Goal: Navigation & Orientation: Find specific page/section

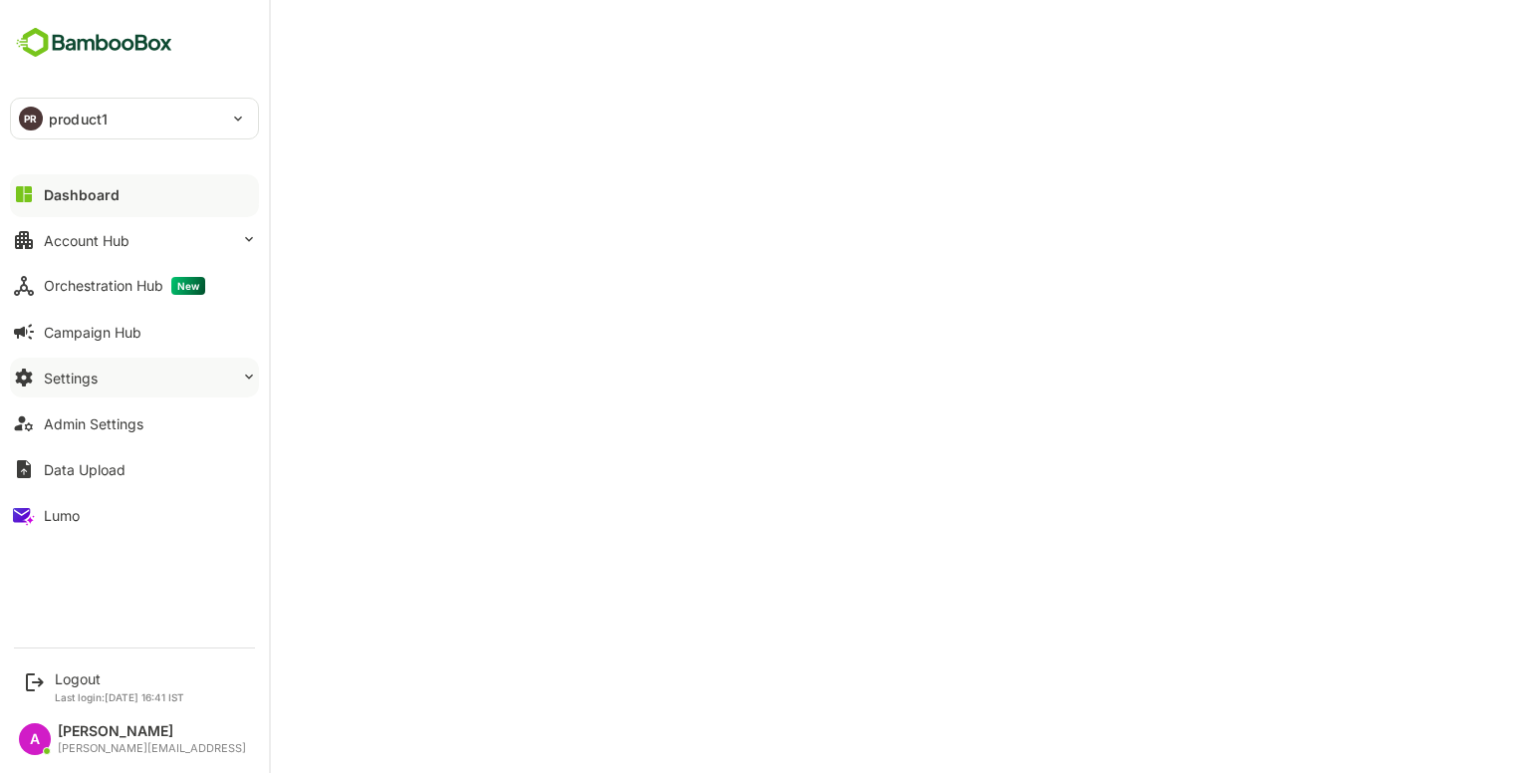
click at [167, 381] on button "Settings" at bounding box center [134, 378] width 249 height 40
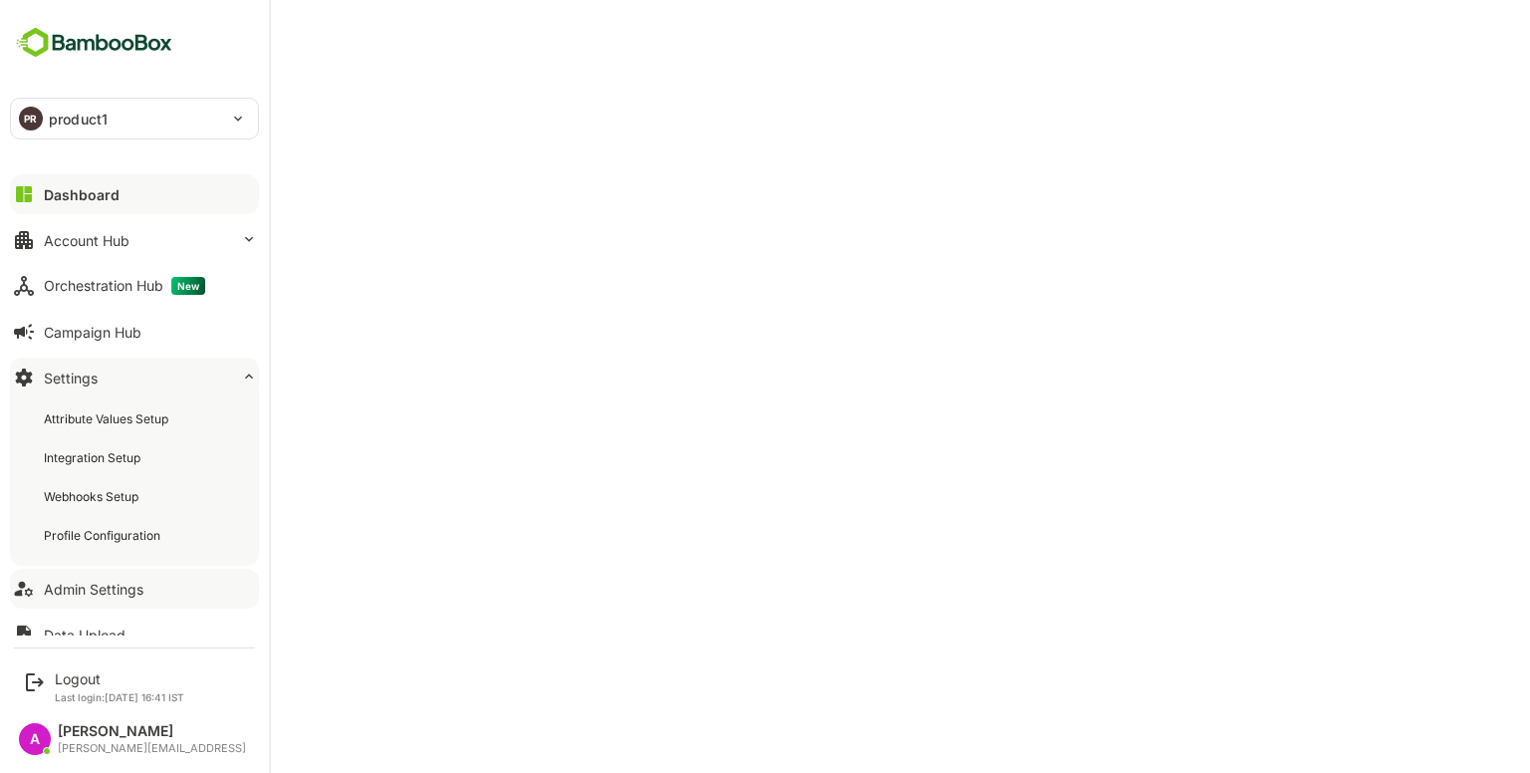
click at [108, 600] on button "Admin Settings" at bounding box center [134, 589] width 249 height 40
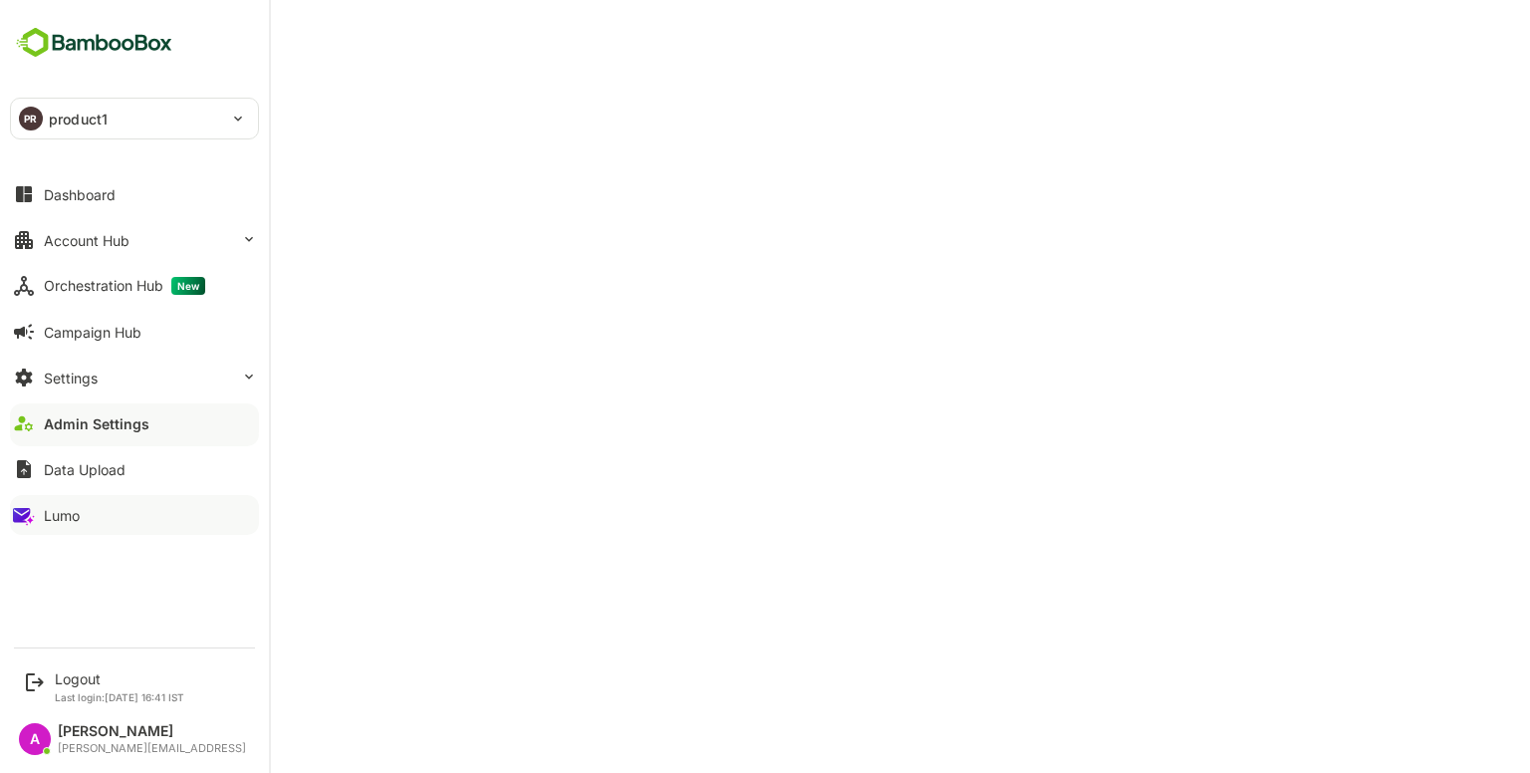
click at [85, 517] on button "Lumo" at bounding box center [134, 515] width 249 height 40
click at [102, 244] on div "Account Hub" at bounding box center [87, 240] width 86 height 17
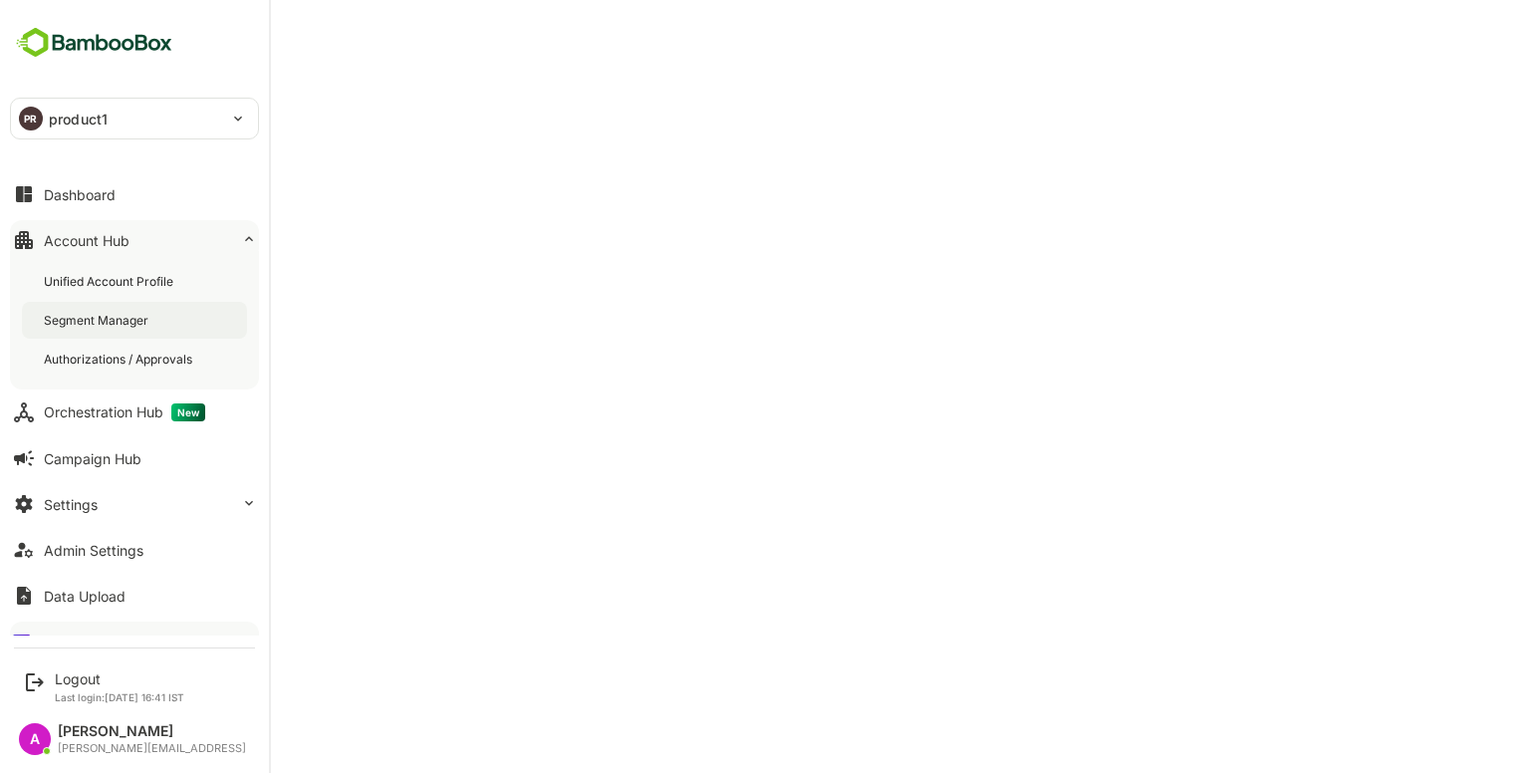
click at [111, 308] on div "Segment Manager" at bounding box center [134, 320] width 225 height 37
click at [104, 186] on div "Dashboard" at bounding box center [80, 194] width 72 height 17
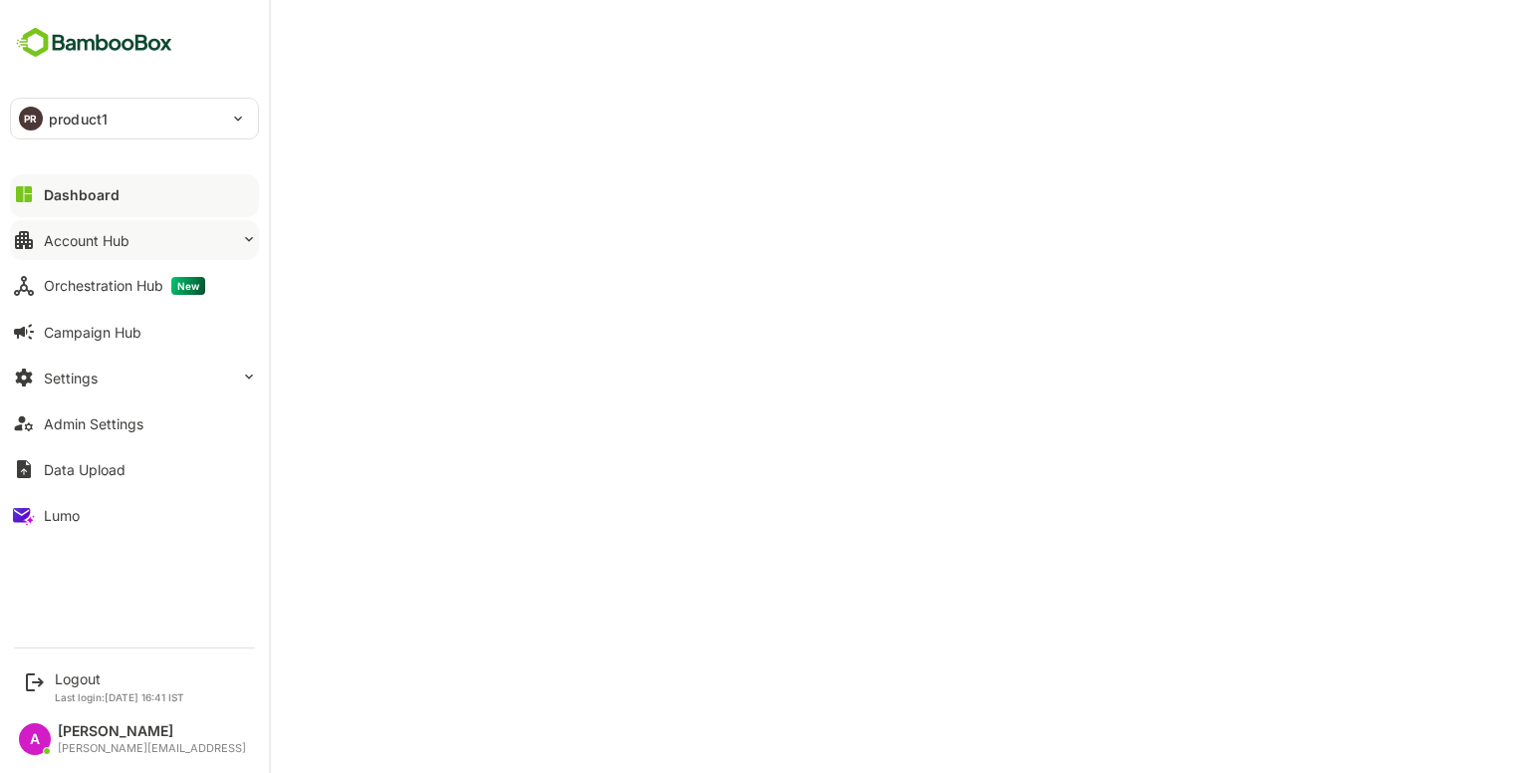
click at [116, 232] on div "Account Hub" at bounding box center [87, 240] width 86 height 17
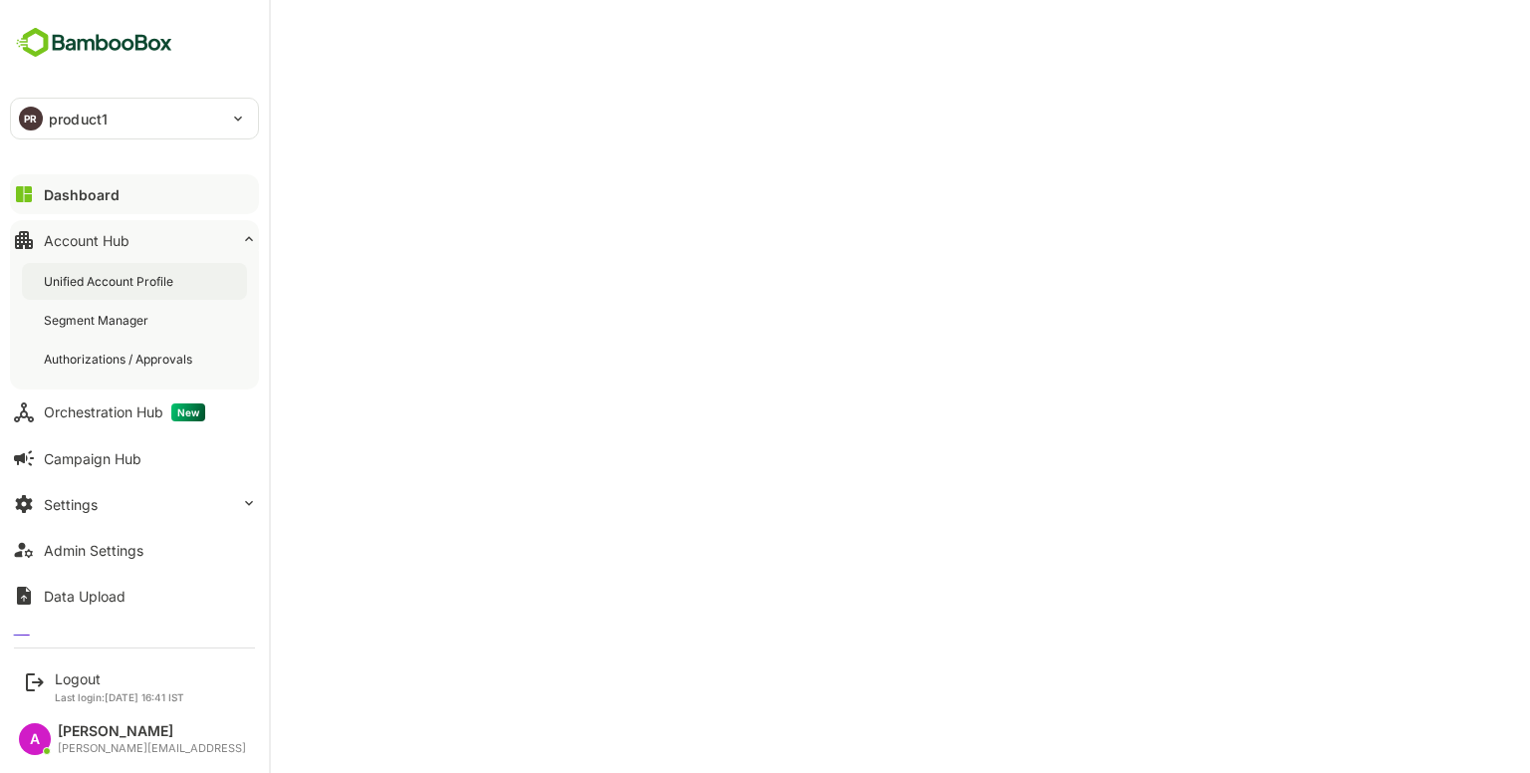
click at [148, 270] on div "Unified Account Profile" at bounding box center [134, 281] width 225 height 37
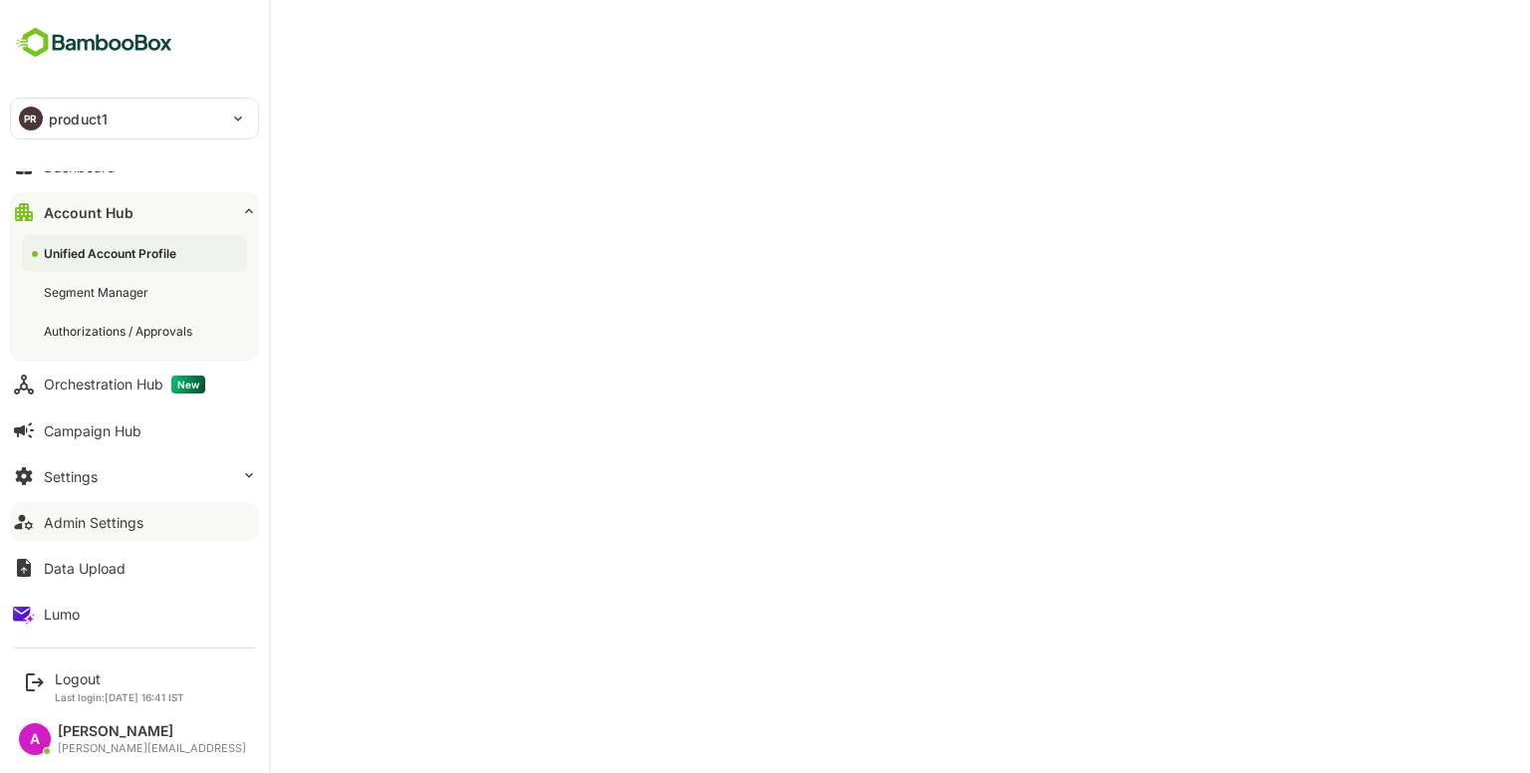
click at [100, 511] on button "Admin Settings" at bounding box center [134, 522] width 249 height 40
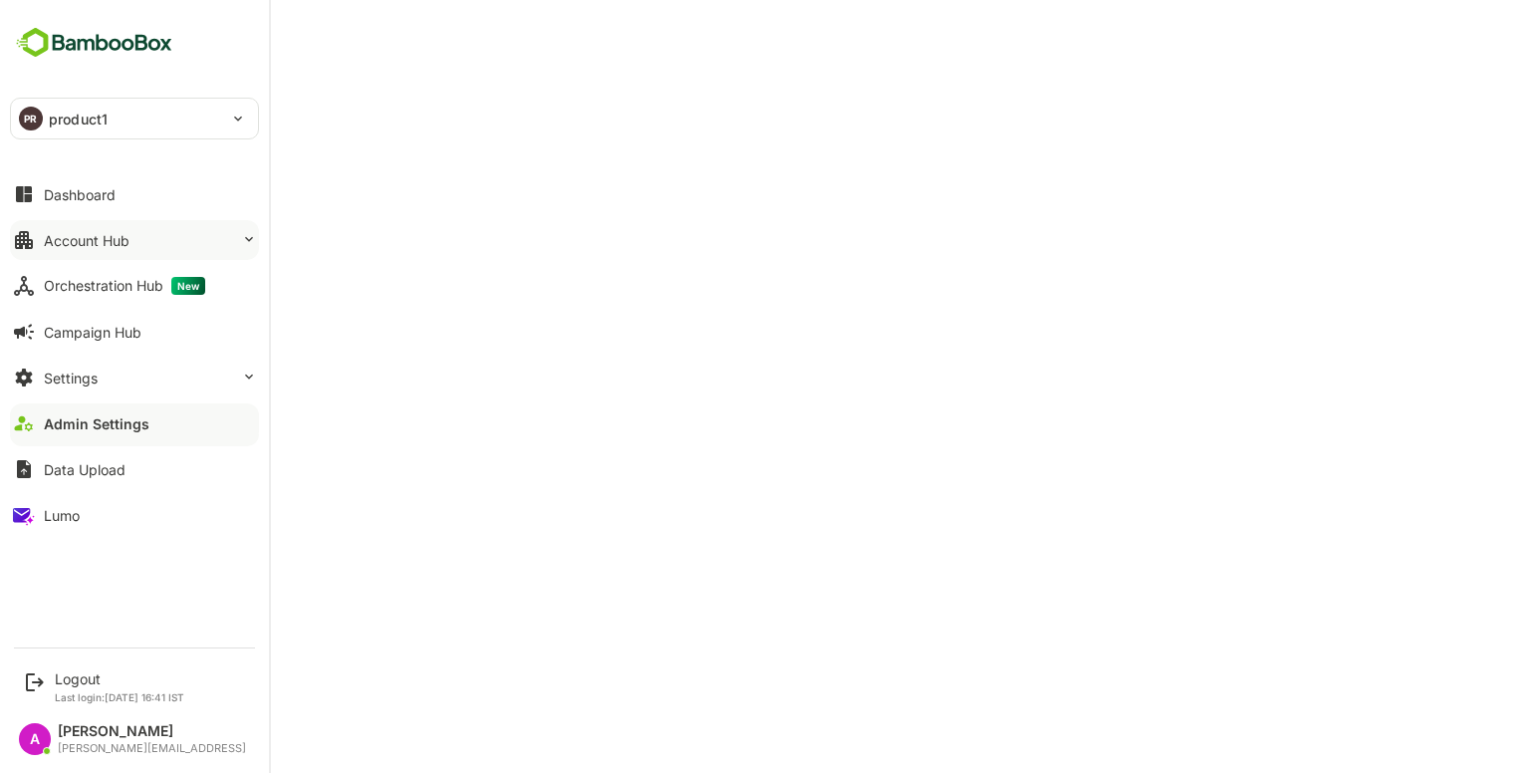
click at [148, 240] on button "Account Hub" at bounding box center [134, 240] width 249 height 40
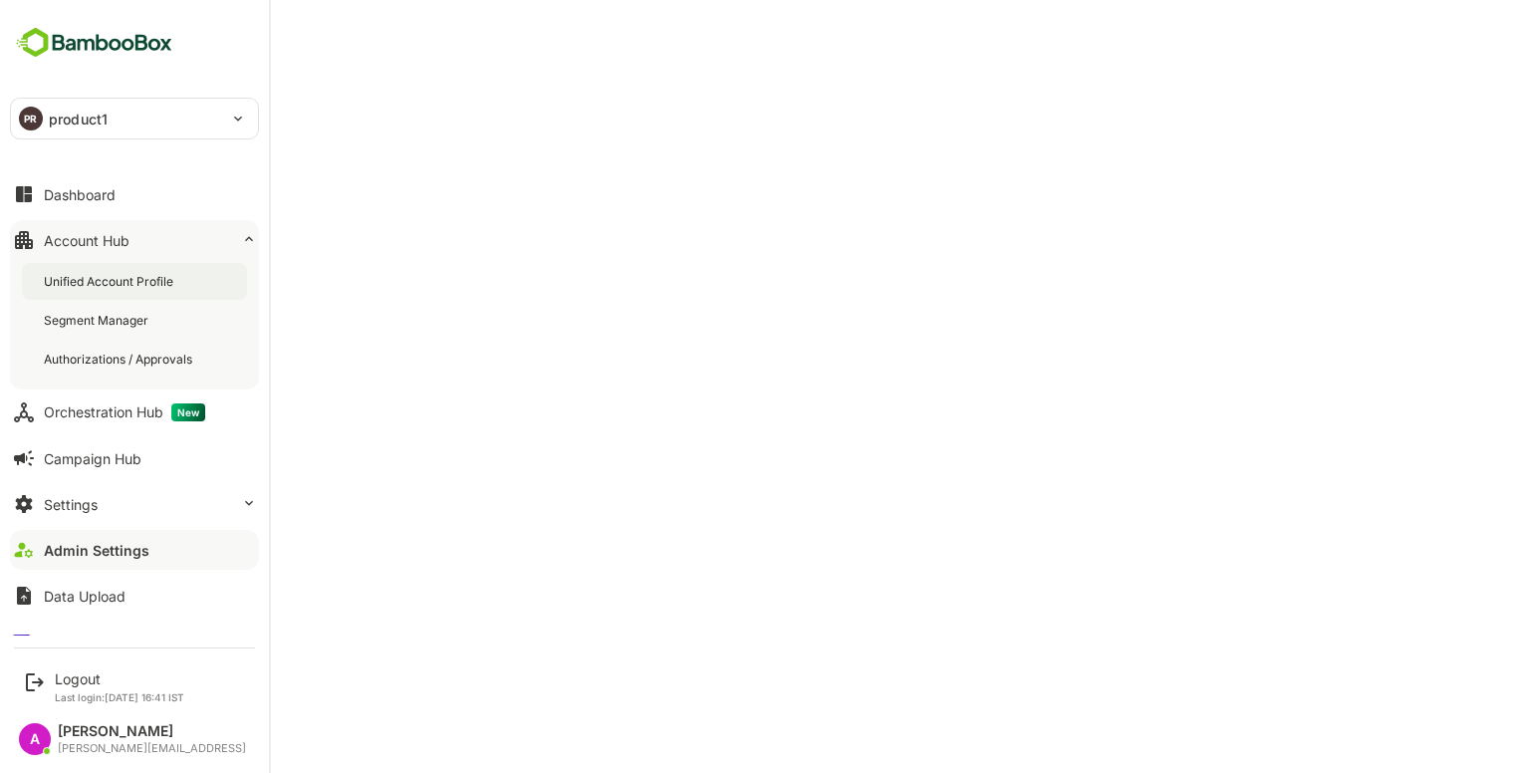
click at [188, 274] on div "Unified Account Profile" at bounding box center [134, 281] width 225 height 37
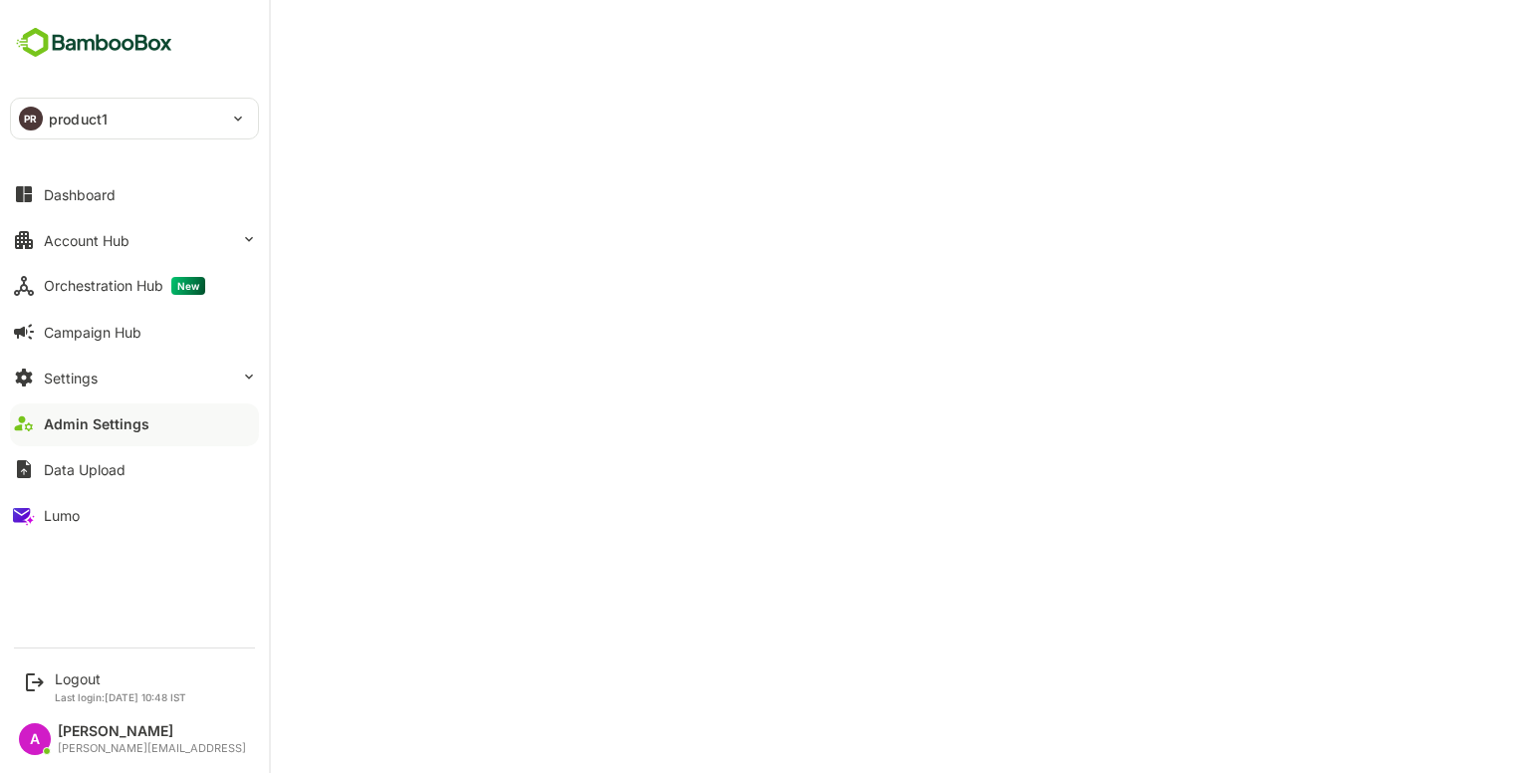
click at [100, 189] on div "Dashboard" at bounding box center [80, 194] width 72 height 17
click at [108, 232] on div "Account Hub" at bounding box center [87, 240] width 86 height 17
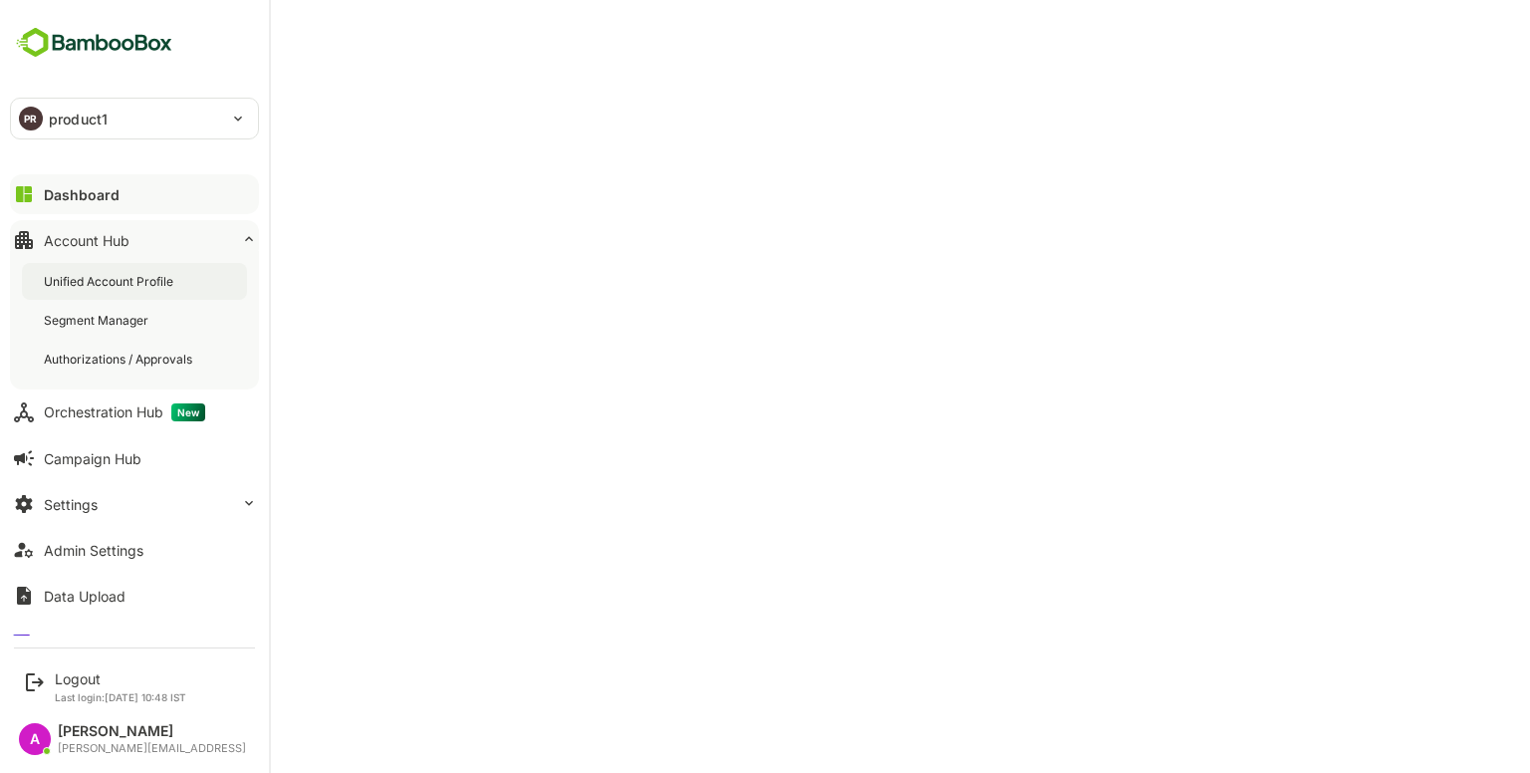
click at [151, 284] on div "Unified Account Profile" at bounding box center [110, 281] width 133 height 17
click at [36, 192] on button "Dashboard" at bounding box center [134, 194] width 249 height 40
